Goal: Information Seeking & Learning: Stay updated

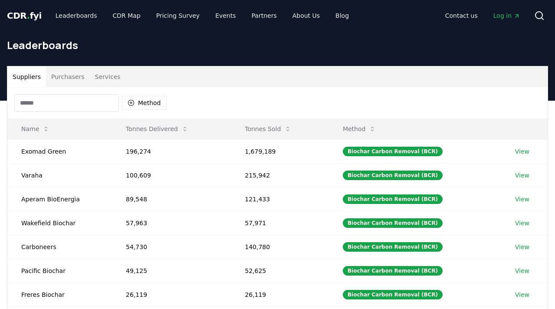
click at [509, 14] on span "Log in" at bounding box center [506, 15] width 27 height 9
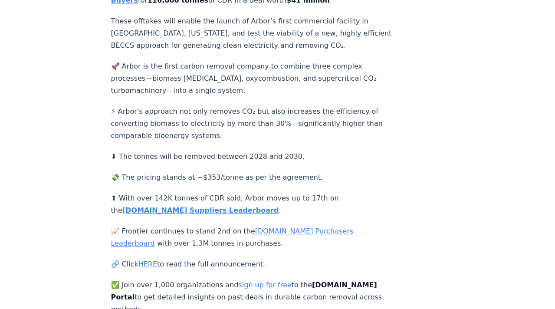
scroll to position [236, 0]
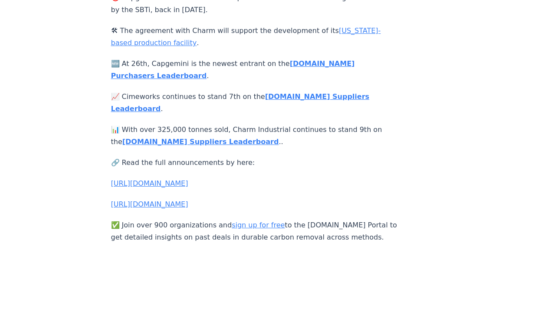
scroll to position [440, 0]
